Goal: Complete application form

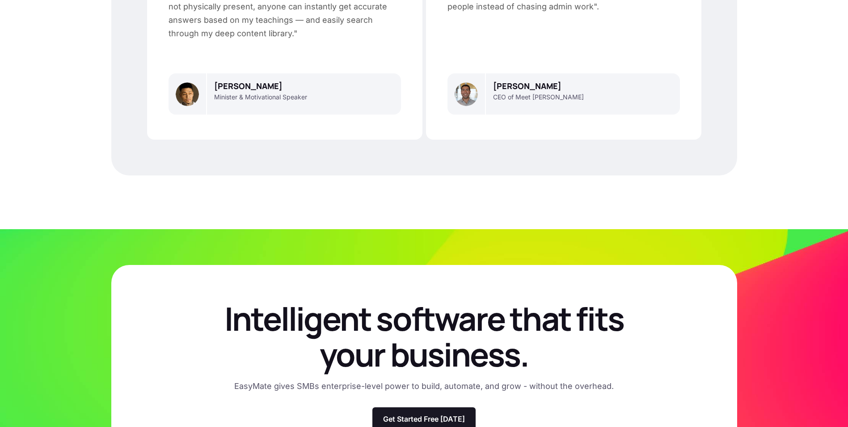
scroll to position [2525, 0]
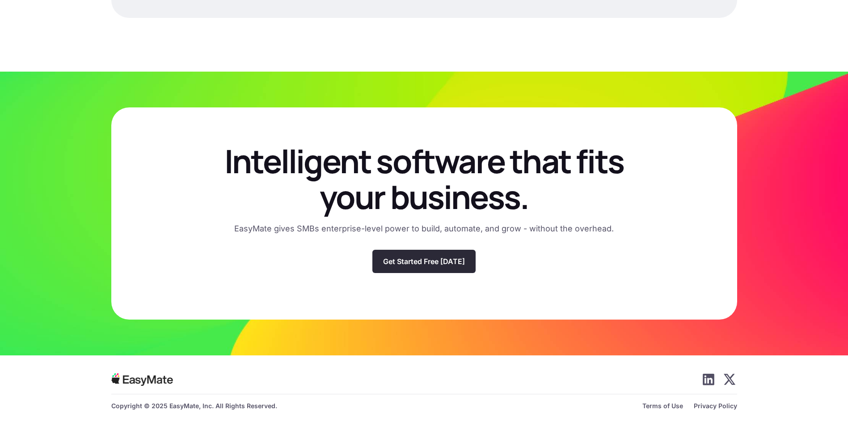
click at [420, 264] on p "Get Started Free [DATE]" at bounding box center [424, 261] width 82 height 9
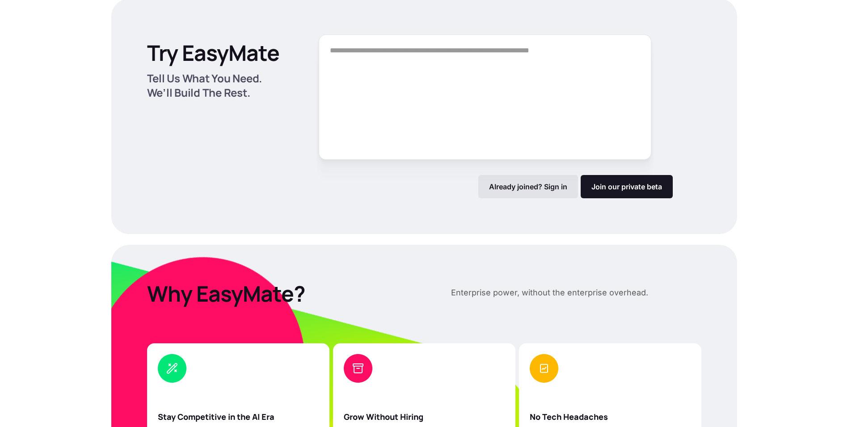
scroll to position [1207, 0]
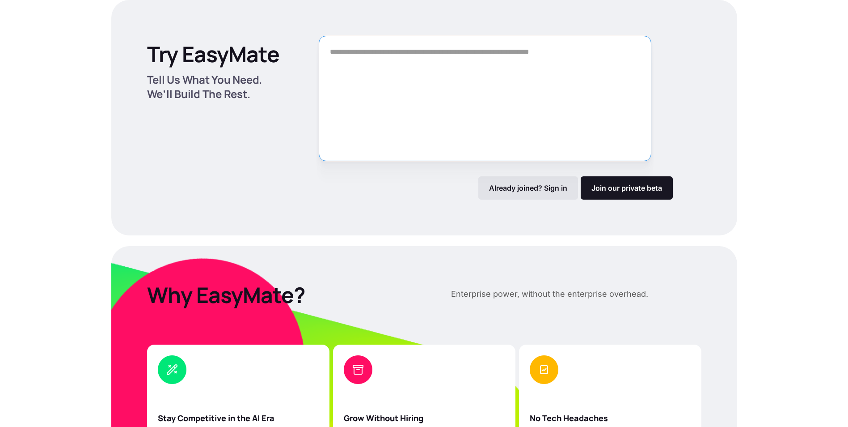
click at [467, 66] on textarea "Form" at bounding box center [485, 98] width 333 height 125
click at [610, 186] on link "Join our private beta" at bounding box center [627, 187] width 92 height 23
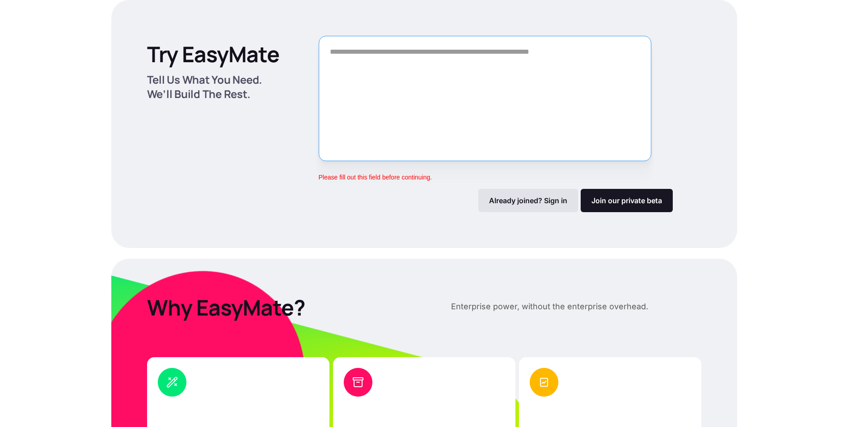
click at [413, 85] on textarea "Form" at bounding box center [485, 98] width 333 height 125
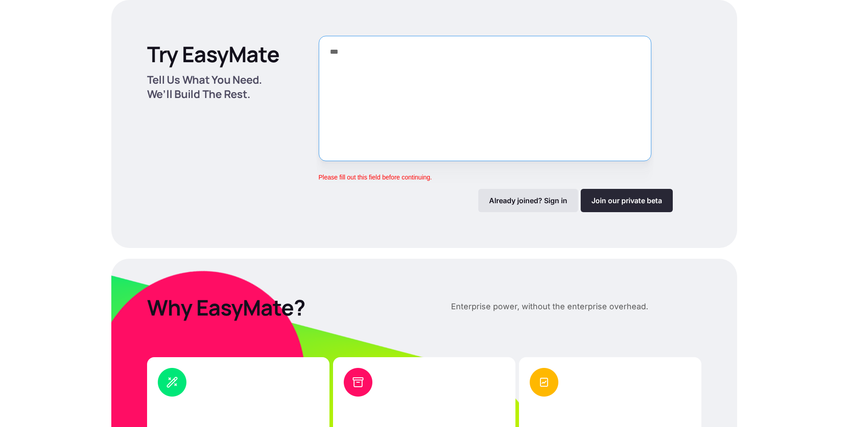
type textarea "***"
click at [618, 200] on link "Join our private beta" at bounding box center [627, 200] width 92 height 23
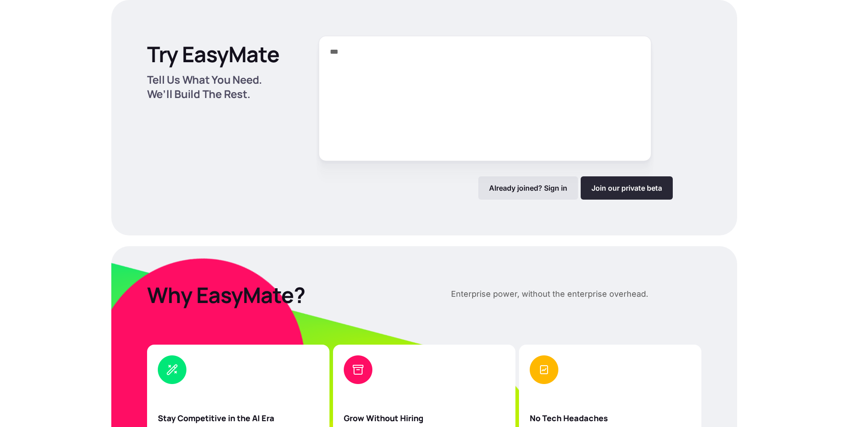
scroll to position [2525, 0]
